Goal: Information Seeking & Learning: Learn about a topic

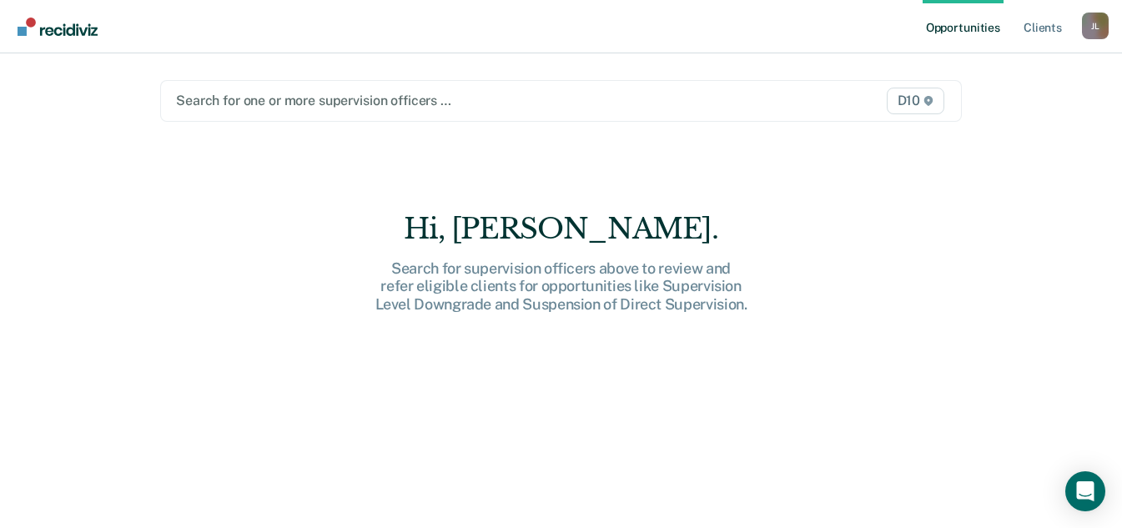
click at [550, 93] on div at bounding box center [445, 100] width 538 height 19
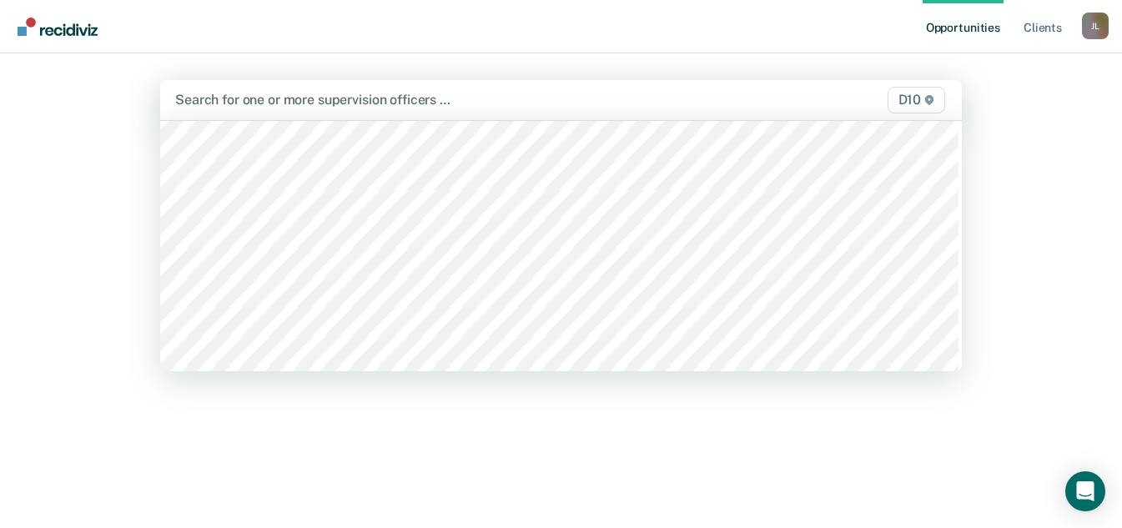
scroll to position [751, 0]
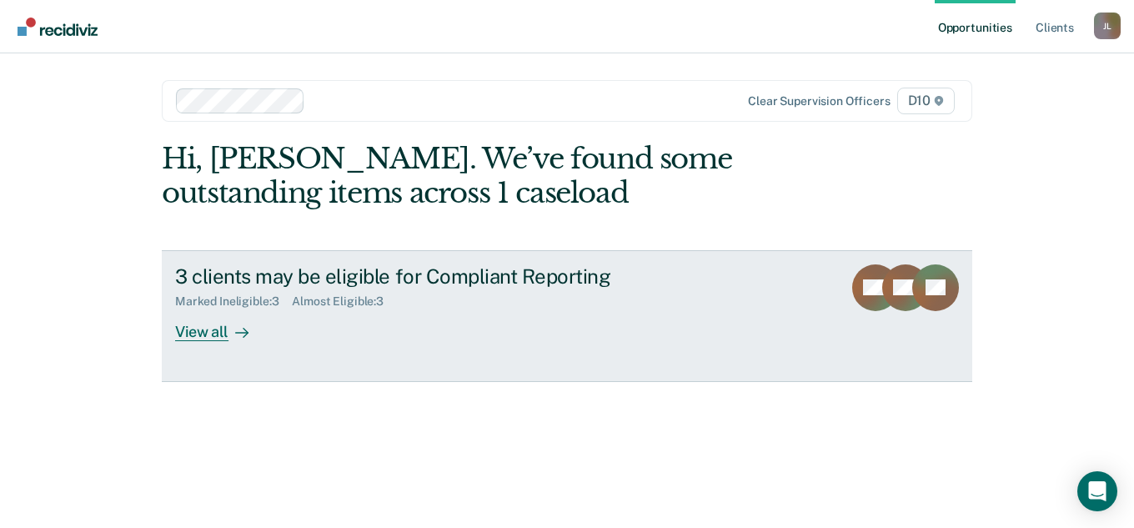
click at [250, 340] on div "View all" at bounding box center [221, 325] width 93 height 33
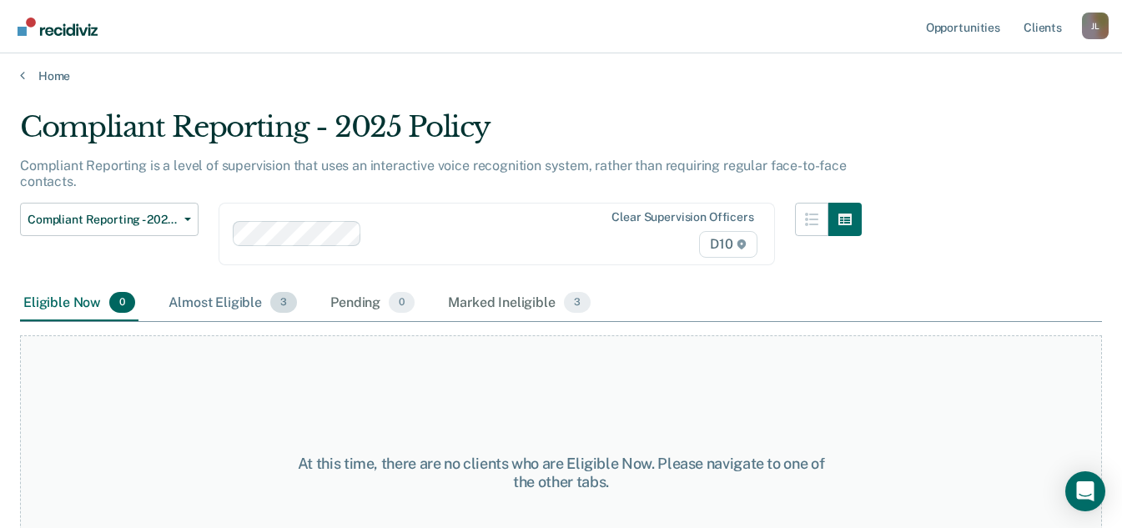
scroll to position [83, 0]
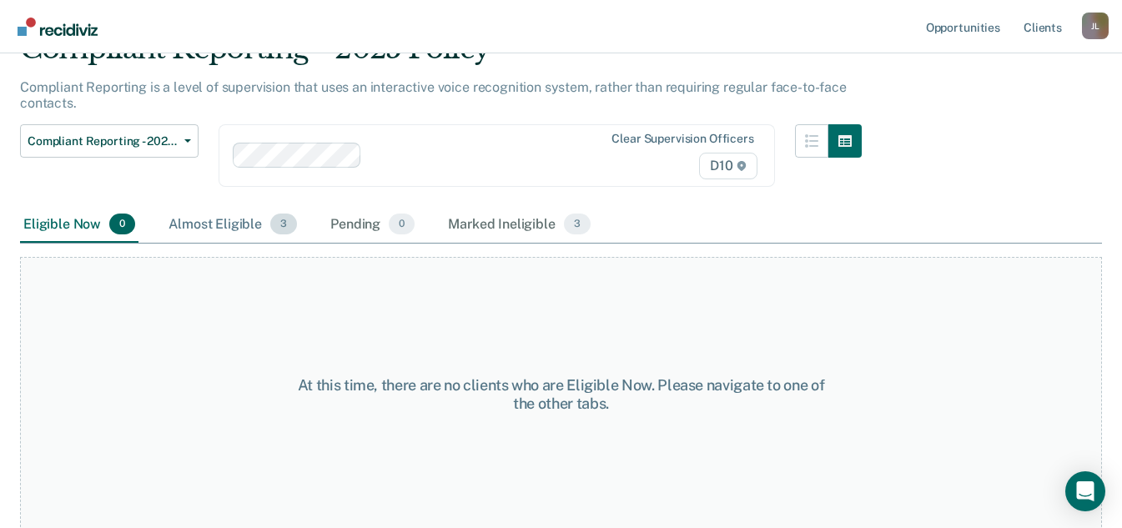
click at [235, 219] on div "Almost Eligible 3" at bounding box center [232, 225] width 135 height 37
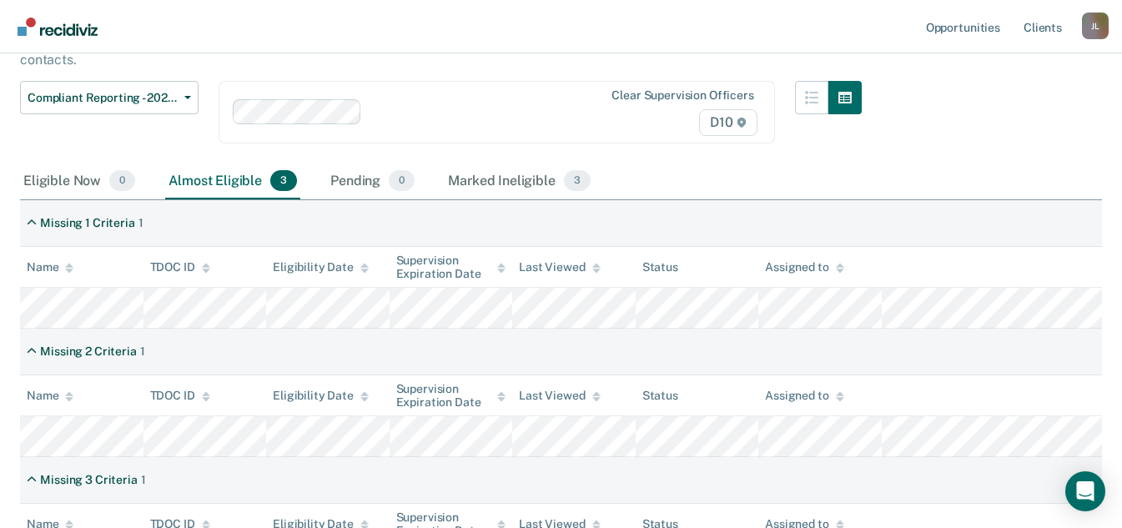
scroll to position [250, 0]
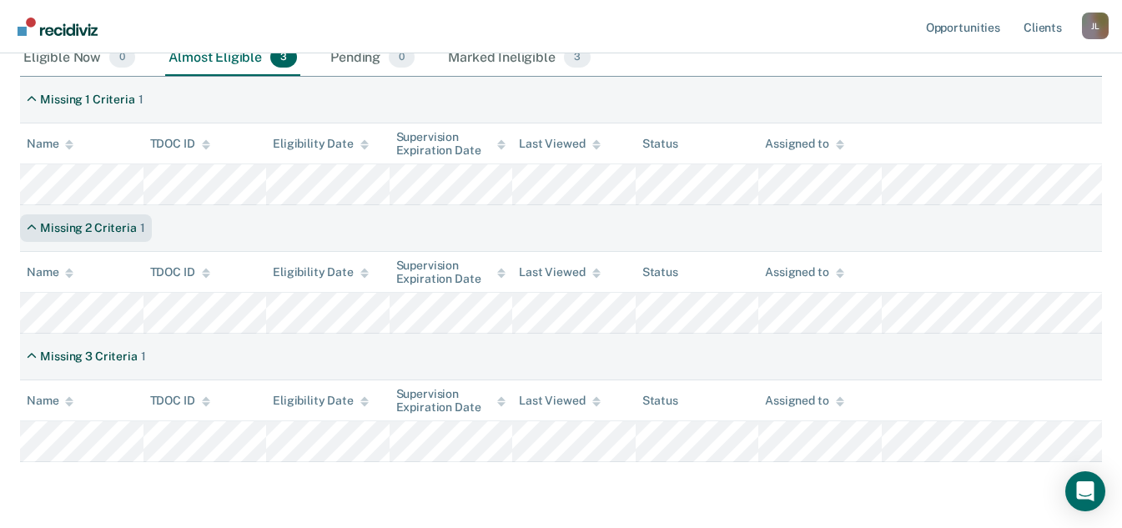
click at [113, 229] on div "Missing 2 Criteria" at bounding box center [88, 228] width 96 height 14
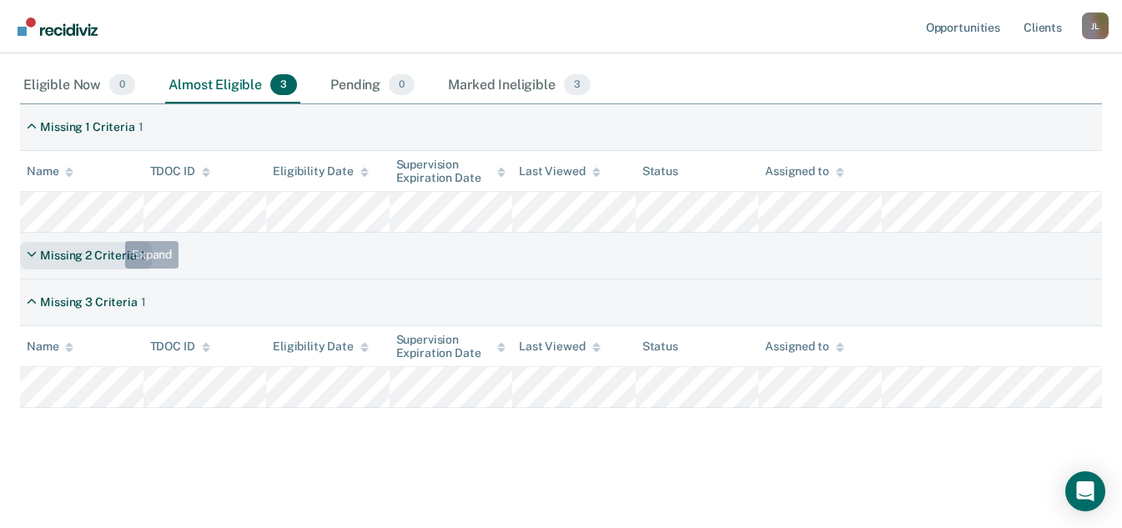
scroll to position [223, 0]
click at [93, 264] on div "Missing 2 Criteria 1" at bounding box center [86, 256] width 132 height 28
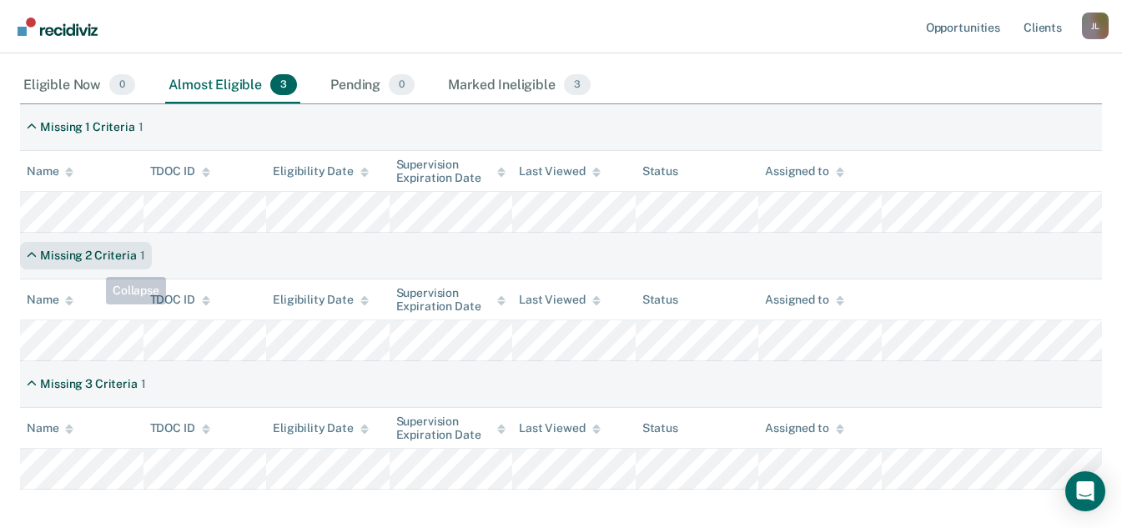
scroll to position [250, 0]
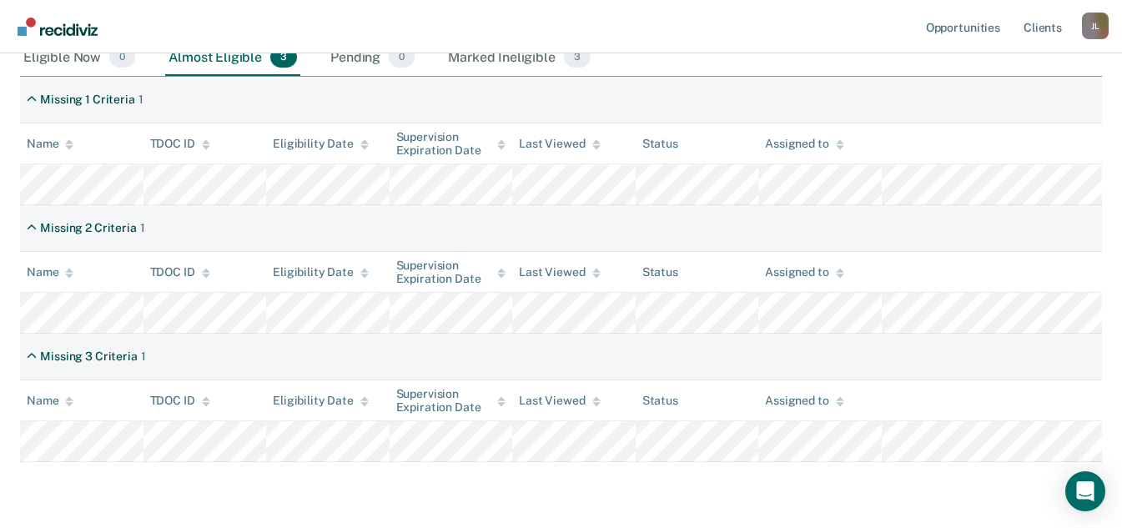
click at [99, 209] on div "Missing 2 Criteria 1" at bounding box center [561, 228] width 1082 height 47
click at [105, 229] on div "Missing 2 Criteria" at bounding box center [88, 228] width 96 height 14
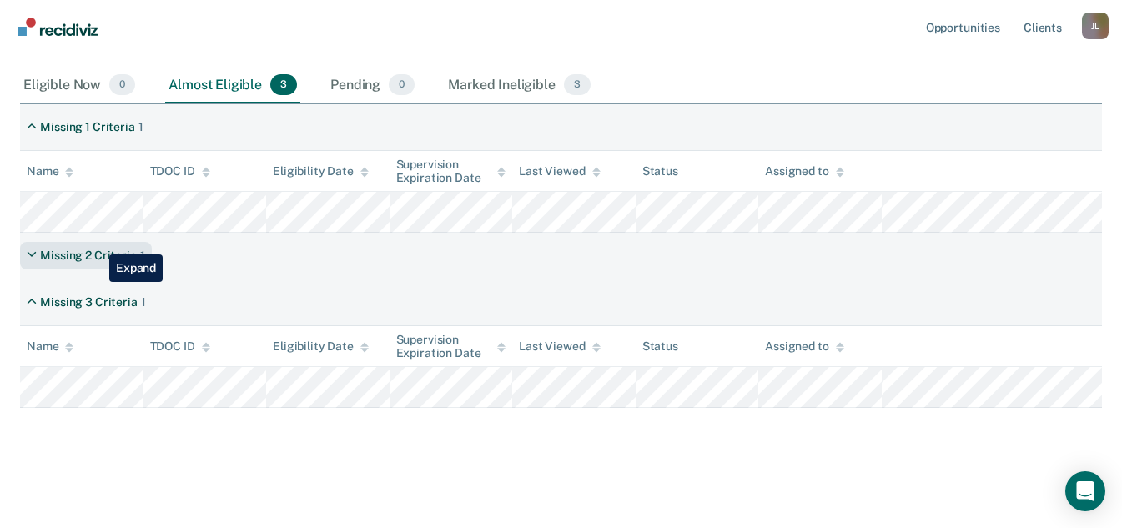
click at [97, 242] on div "Missing 2 Criteria 1" at bounding box center [86, 256] width 132 height 28
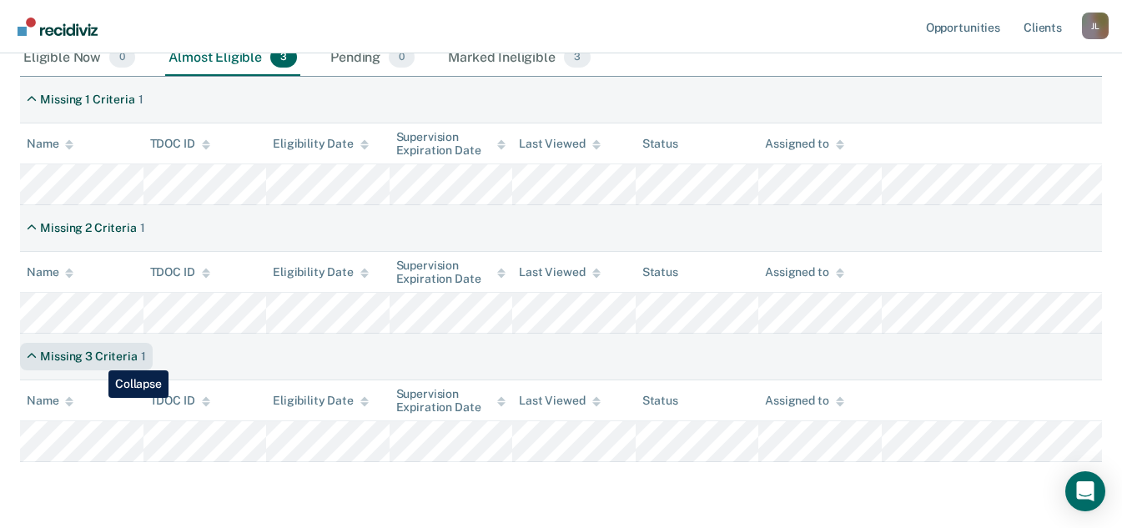
click at [96, 358] on div "Missing 3 Criteria" at bounding box center [88, 356] width 97 height 14
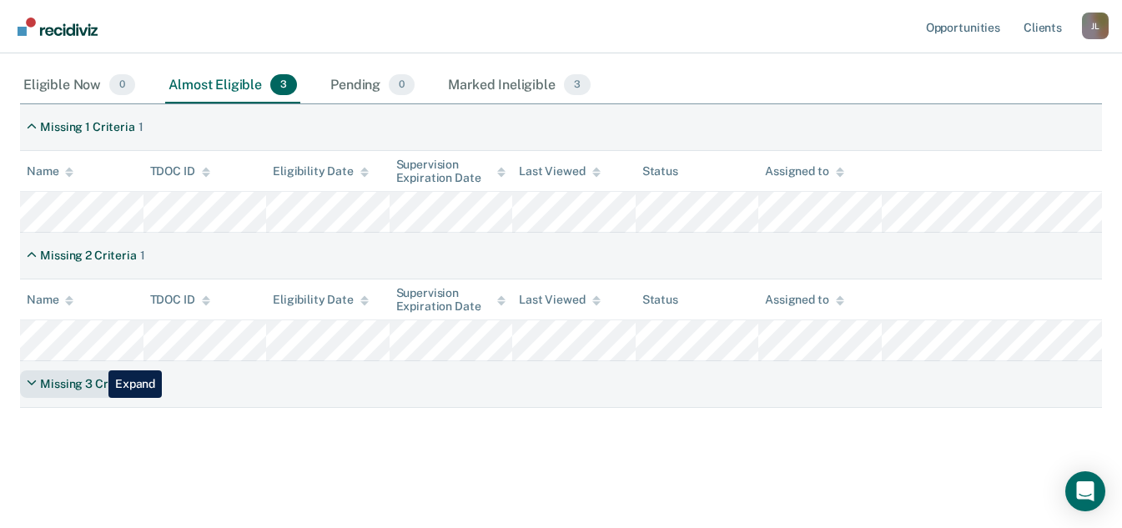
scroll to position [223, 0]
click at [91, 392] on div "Missing 3 Criteria 1" at bounding box center [86, 384] width 133 height 28
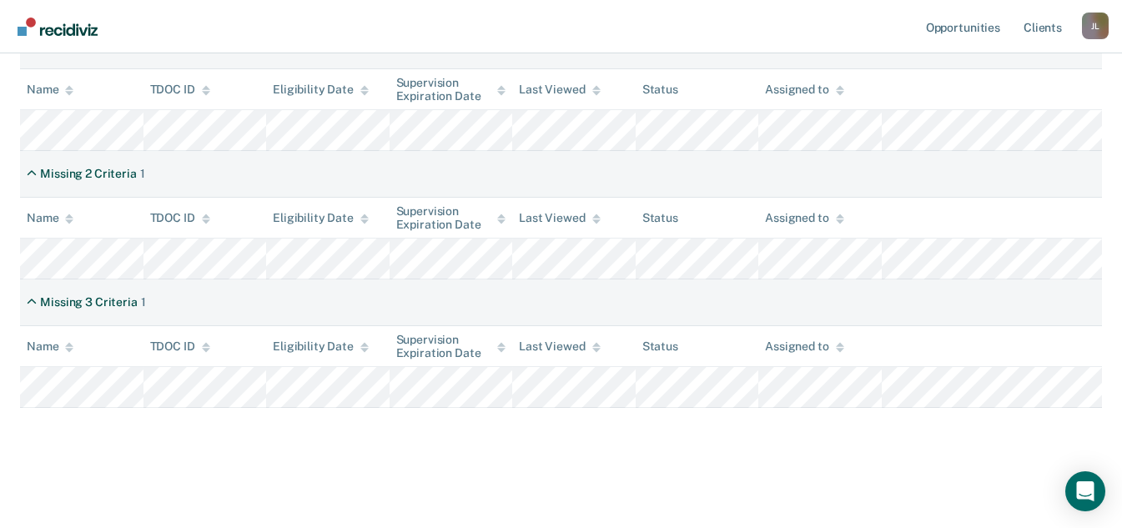
scroll to position [221, 0]
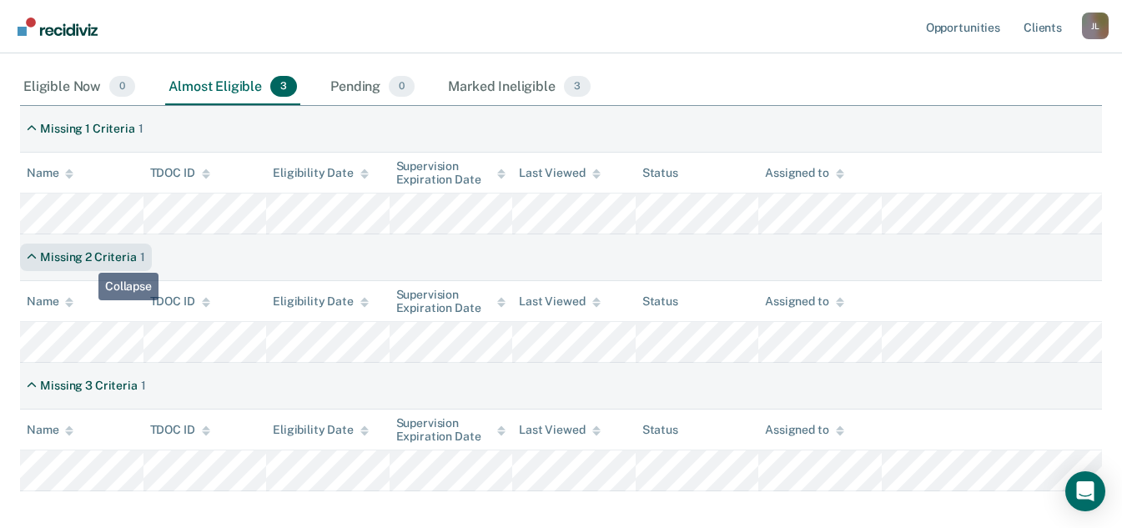
click at [86, 260] on div "Missing 2 Criteria" at bounding box center [88, 257] width 96 height 14
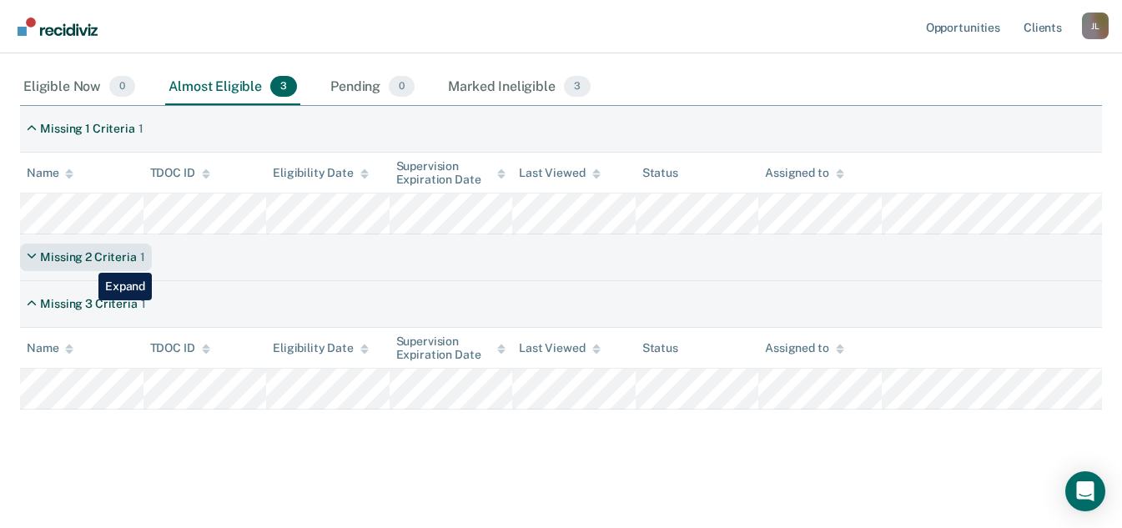
click at [86, 260] on div "Missing 2 Criteria" at bounding box center [88, 257] width 96 height 14
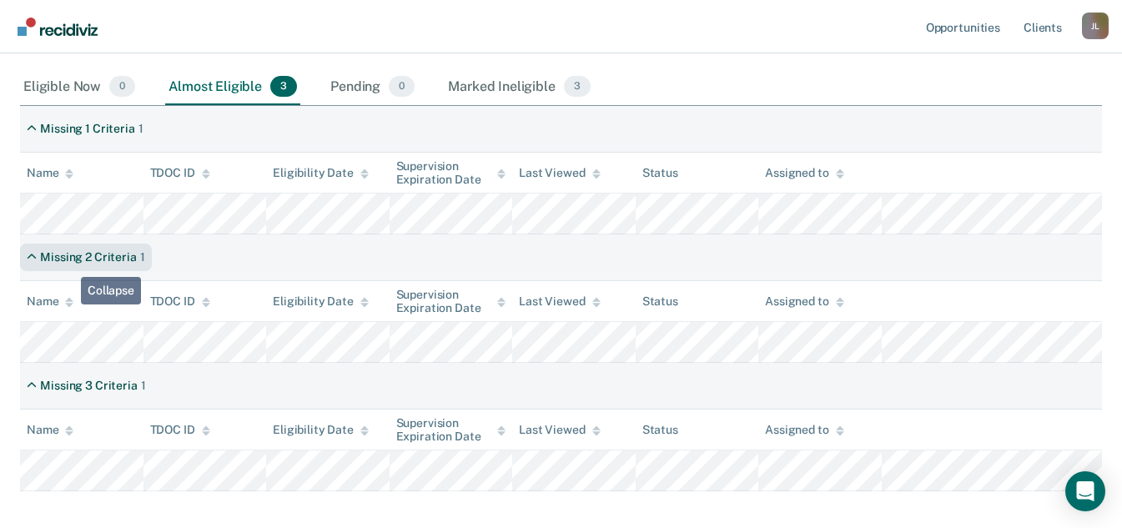
click at [68, 264] on div "Missing 2 Criteria" at bounding box center [88, 257] width 96 height 14
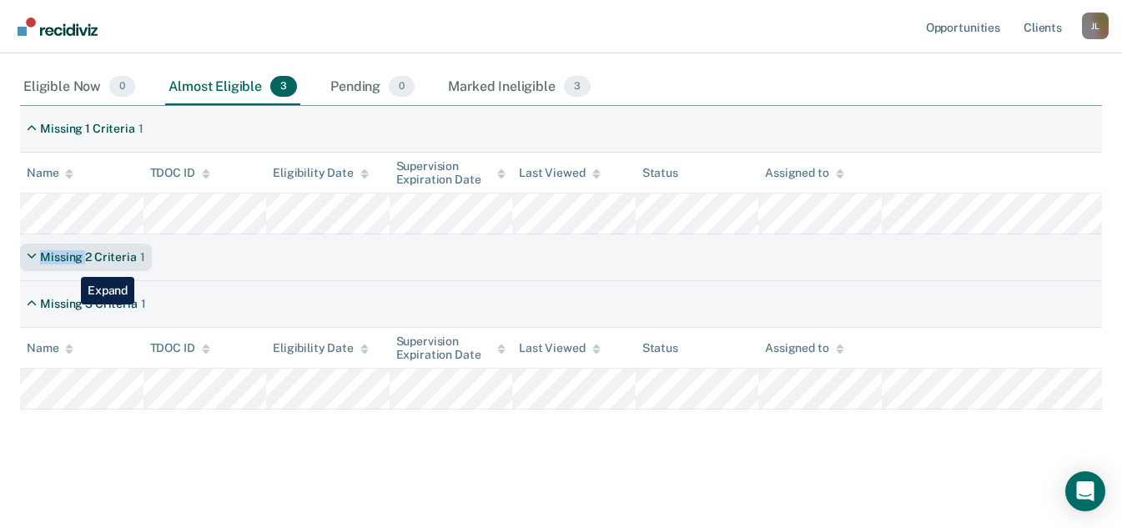
click at [68, 264] on div "Missing 2 Criteria" at bounding box center [88, 257] width 96 height 14
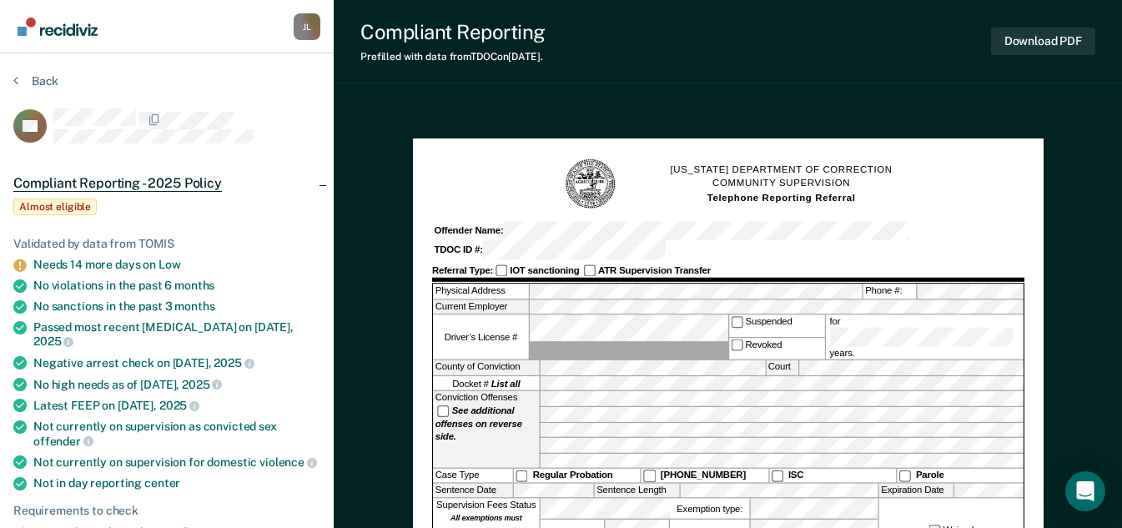
scroll to position [87, 0]
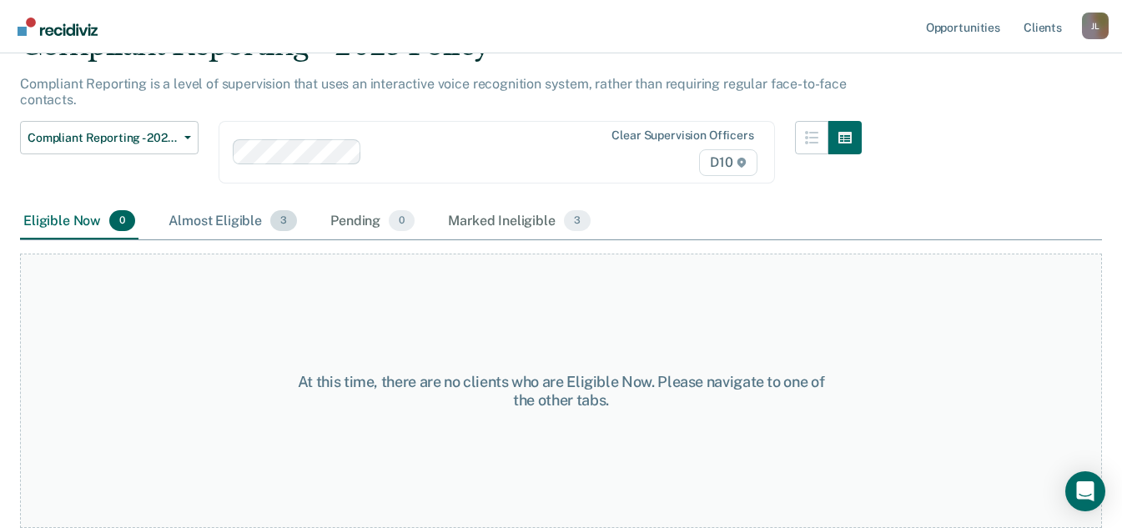
click at [188, 222] on div "Almost Eligible 3" at bounding box center [232, 222] width 135 height 37
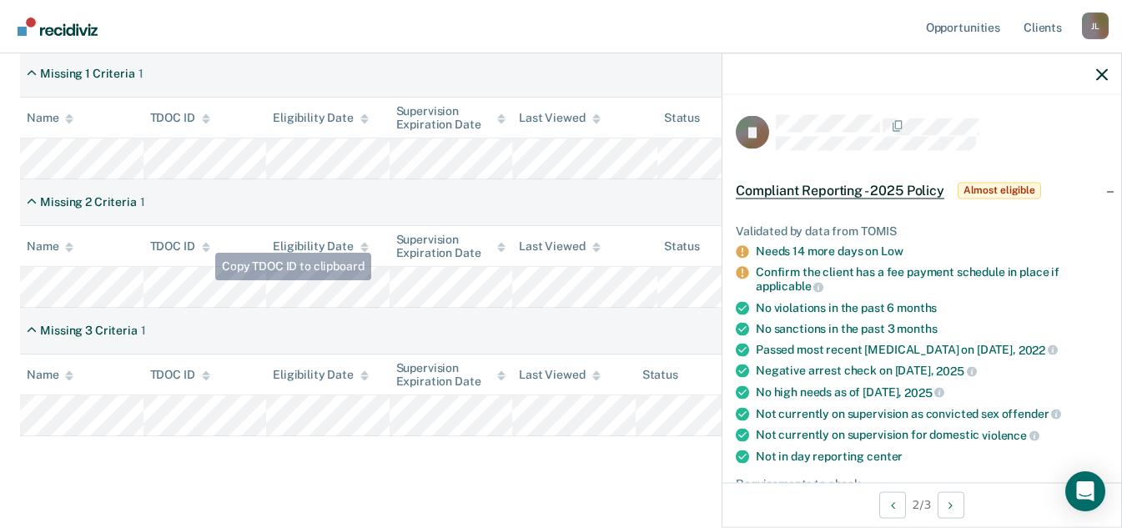
scroll to position [304, 0]
